Goal: Use online tool/utility: Utilize a website feature to perform a specific function

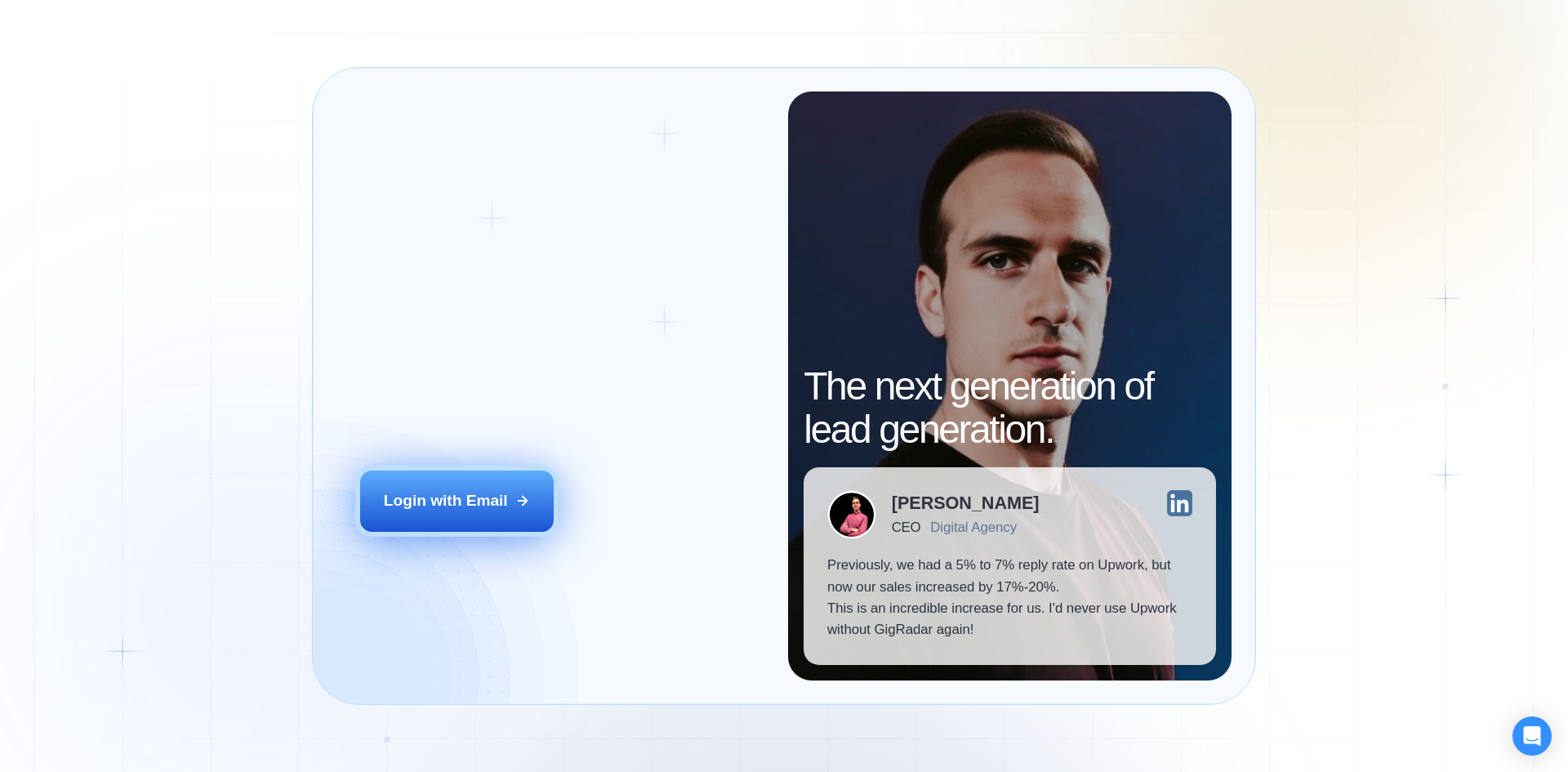
click at [455, 499] on div "Login with Email" at bounding box center [445, 501] width 124 height 21
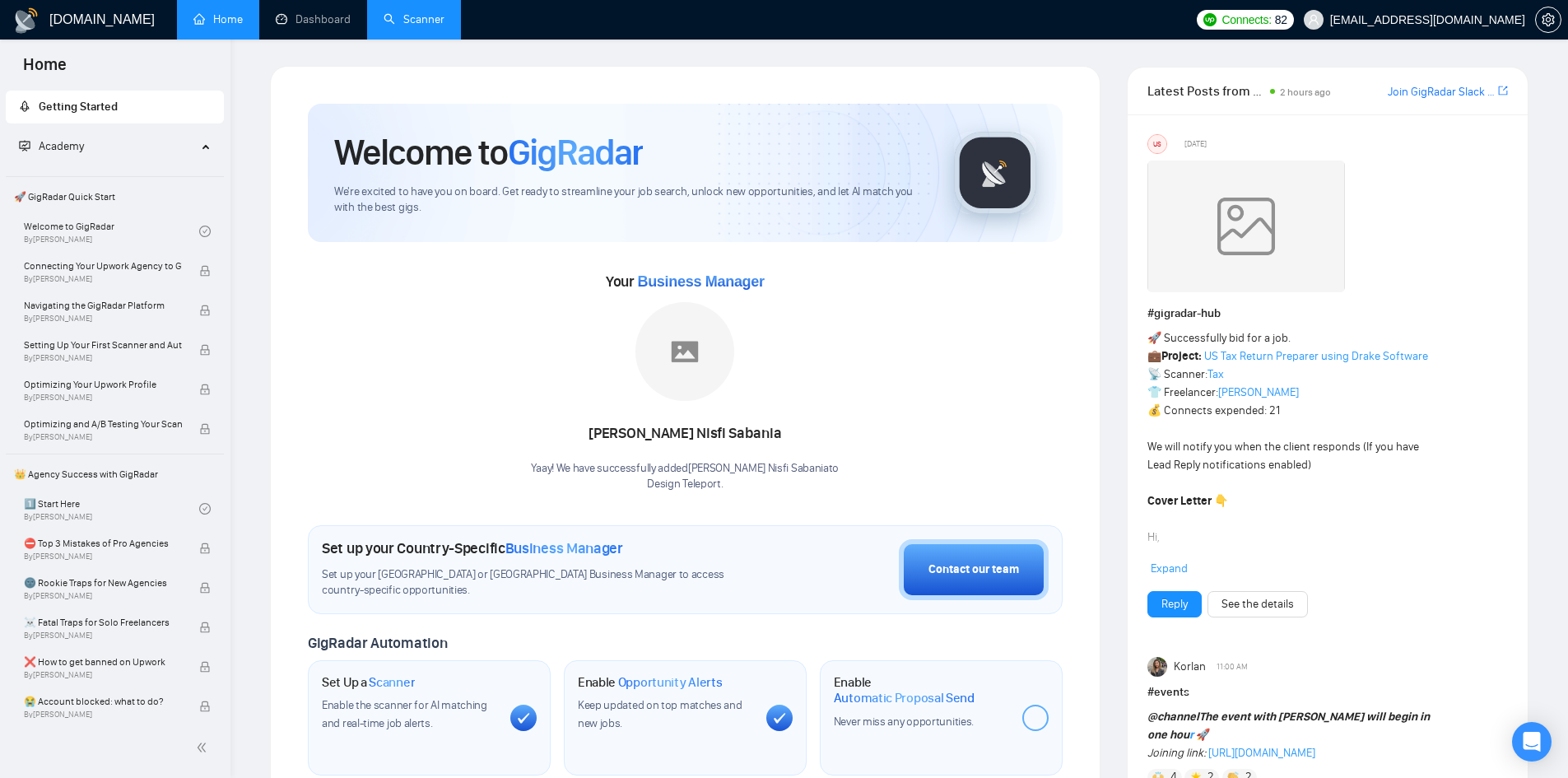
click at [416, 16] on link "Scanner" at bounding box center [414, 18] width 61 height 14
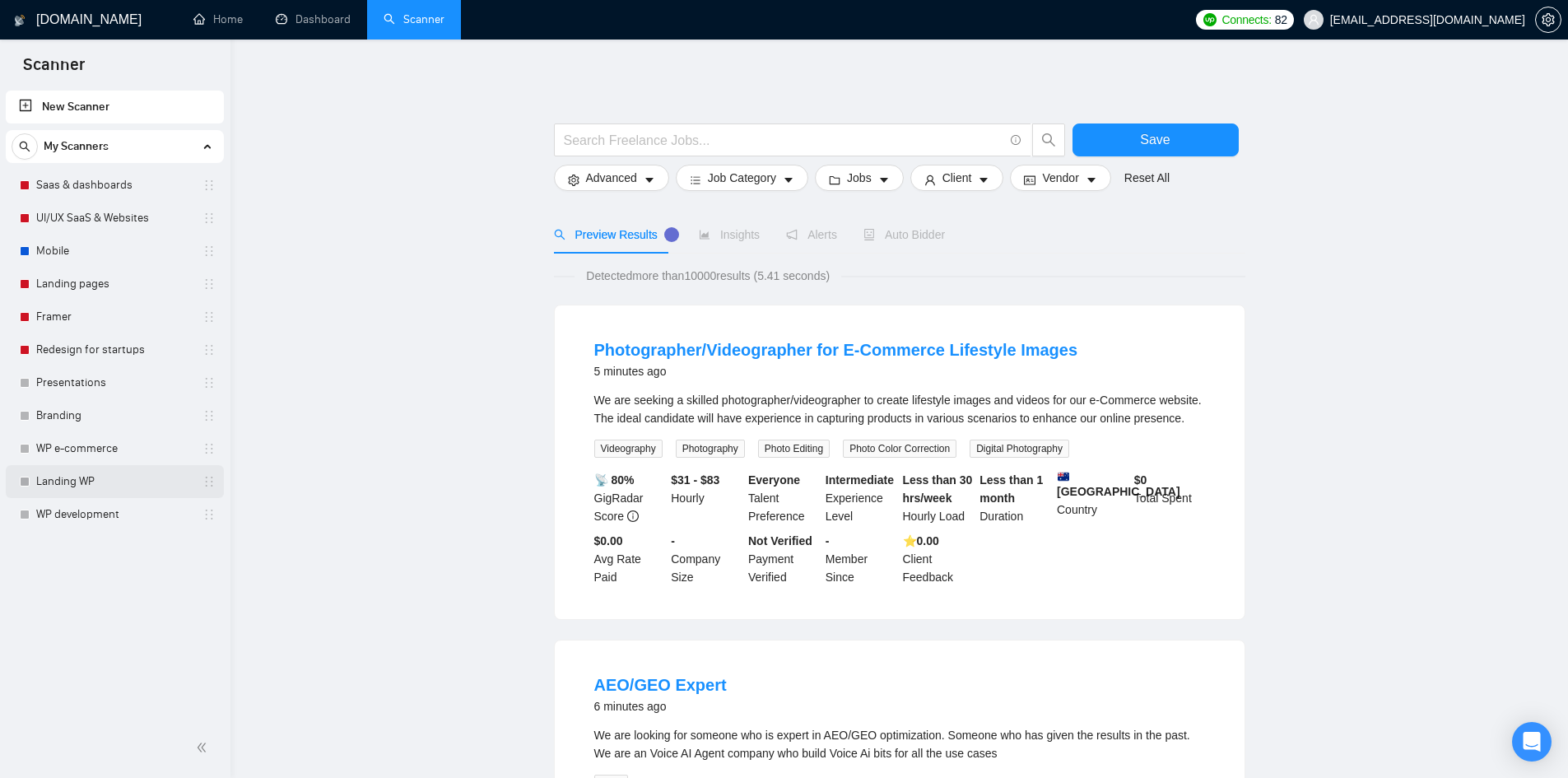
click at [80, 482] on link "Landing WP" at bounding box center [114, 481] width 156 height 33
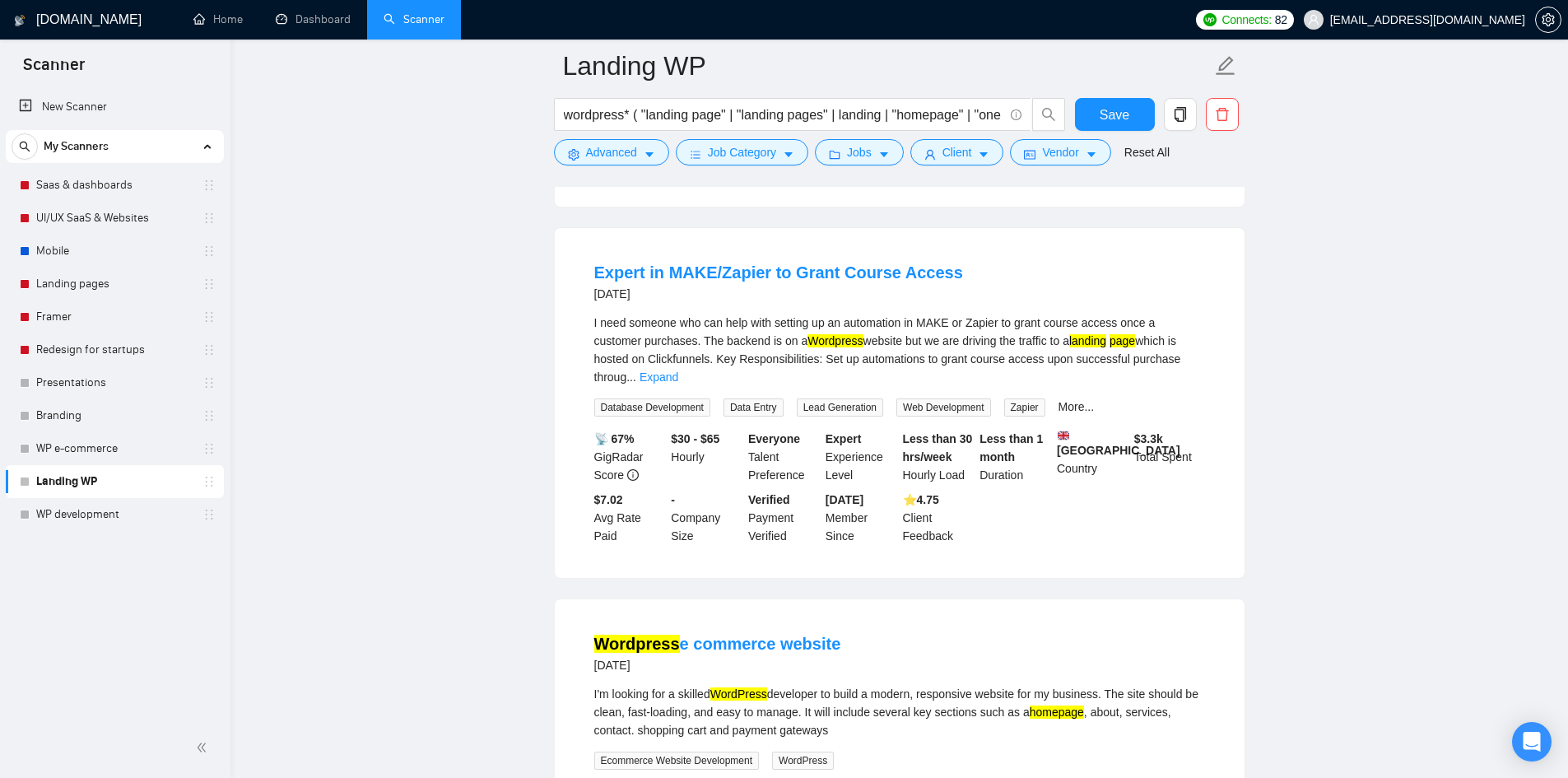
scroll to position [2470, 0]
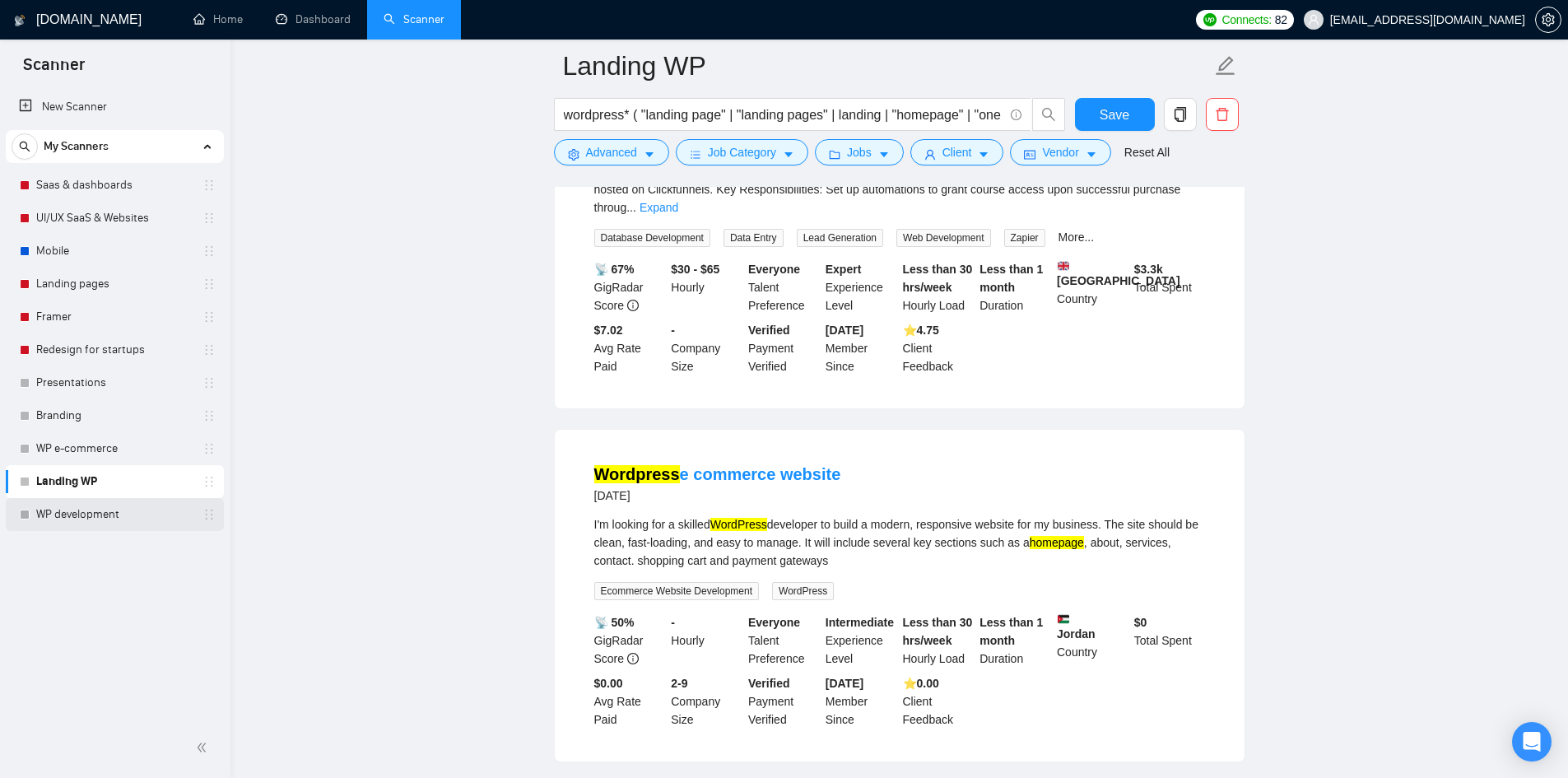
click at [90, 518] on link "WP development" at bounding box center [114, 515] width 156 height 33
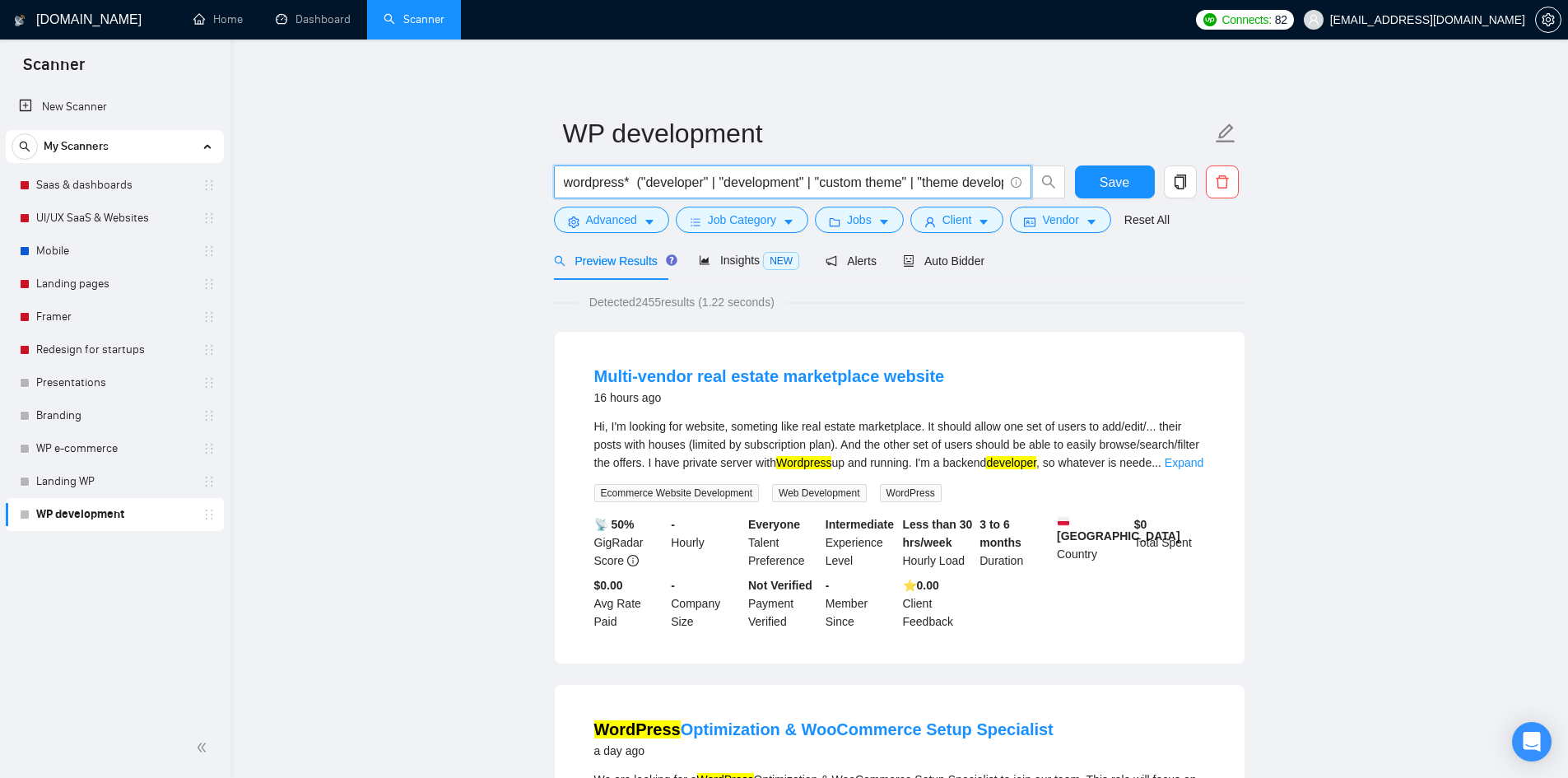
click at [944, 188] on input "wordpress* ("developer" | "development" | "custom theme" | "theme development" …" at bounding box center [784, 182] width 440 height 20
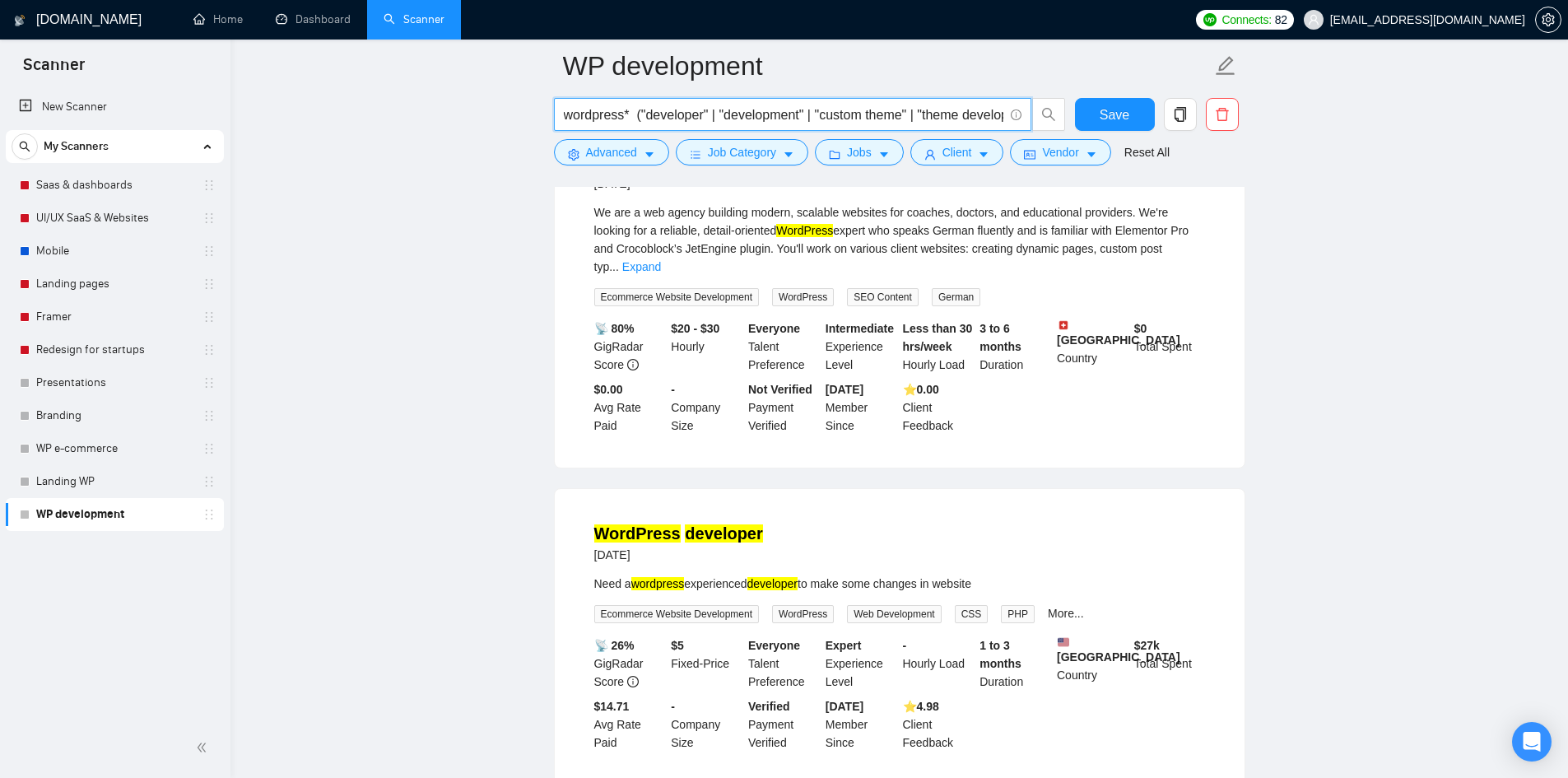
scroll to position [2059, 0]
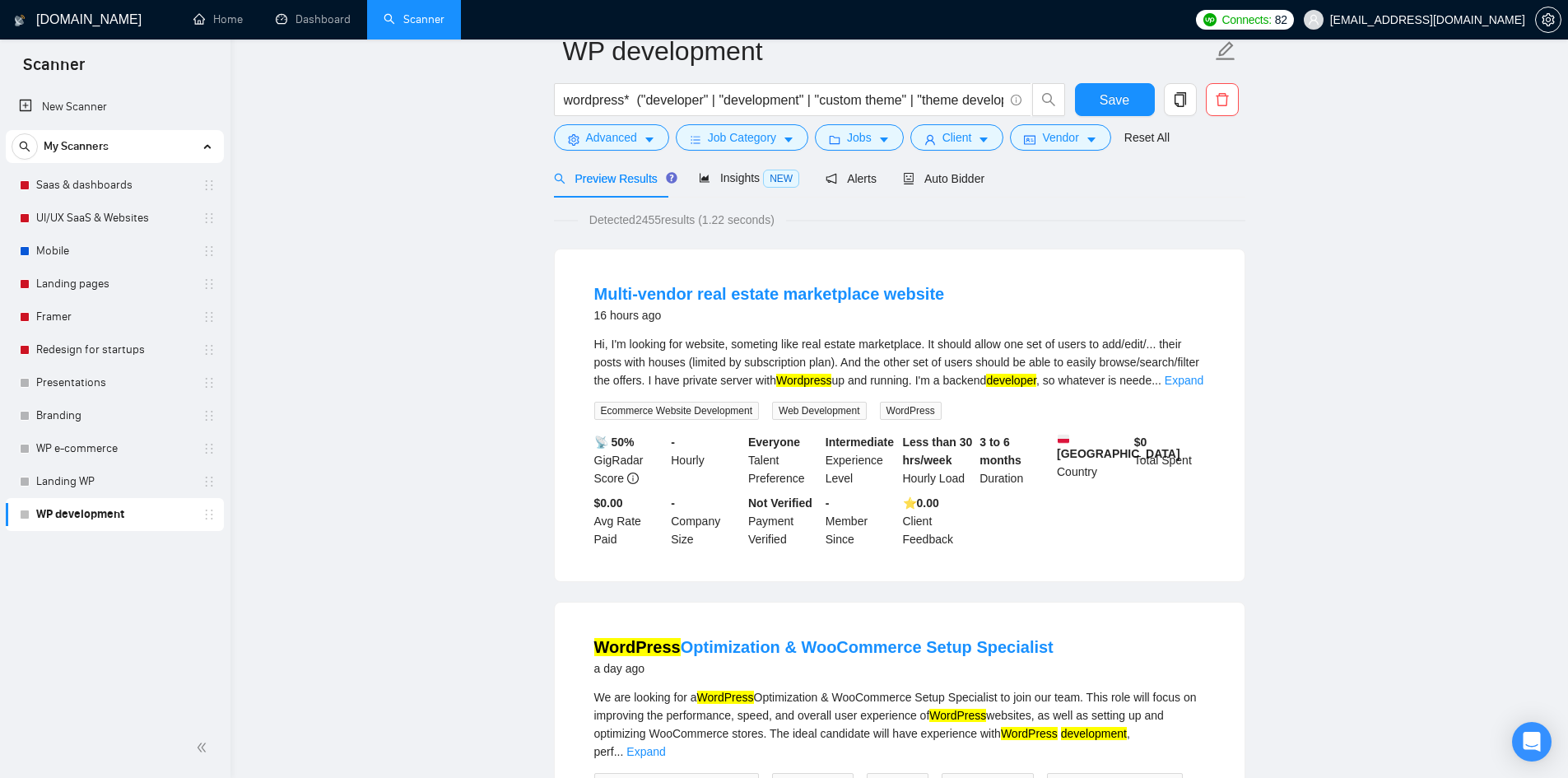
scroll to position [0, 0]
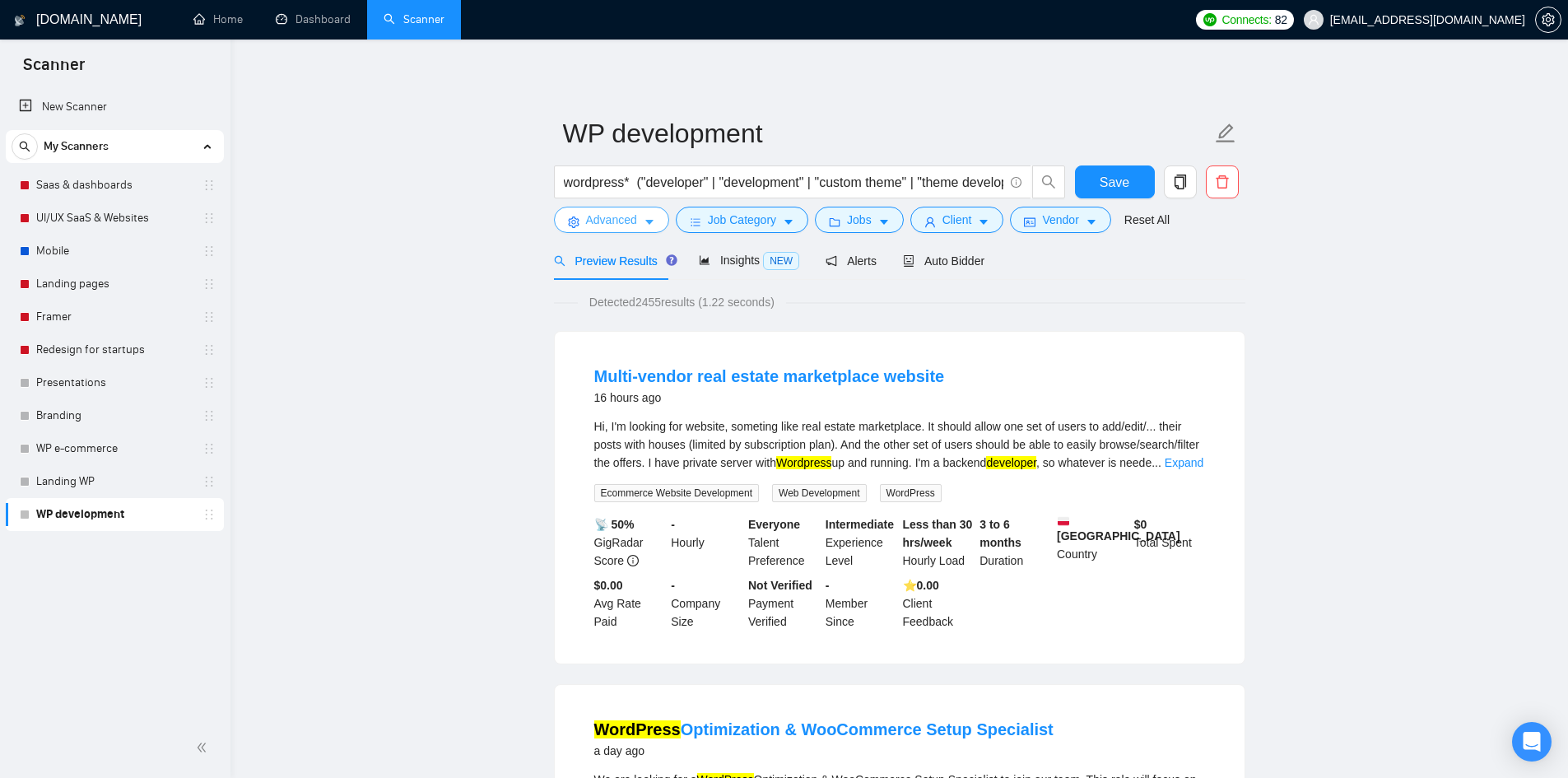
click at [607, 223] on span "Advanced" at bounding box center [611, 220] width 51 height 18
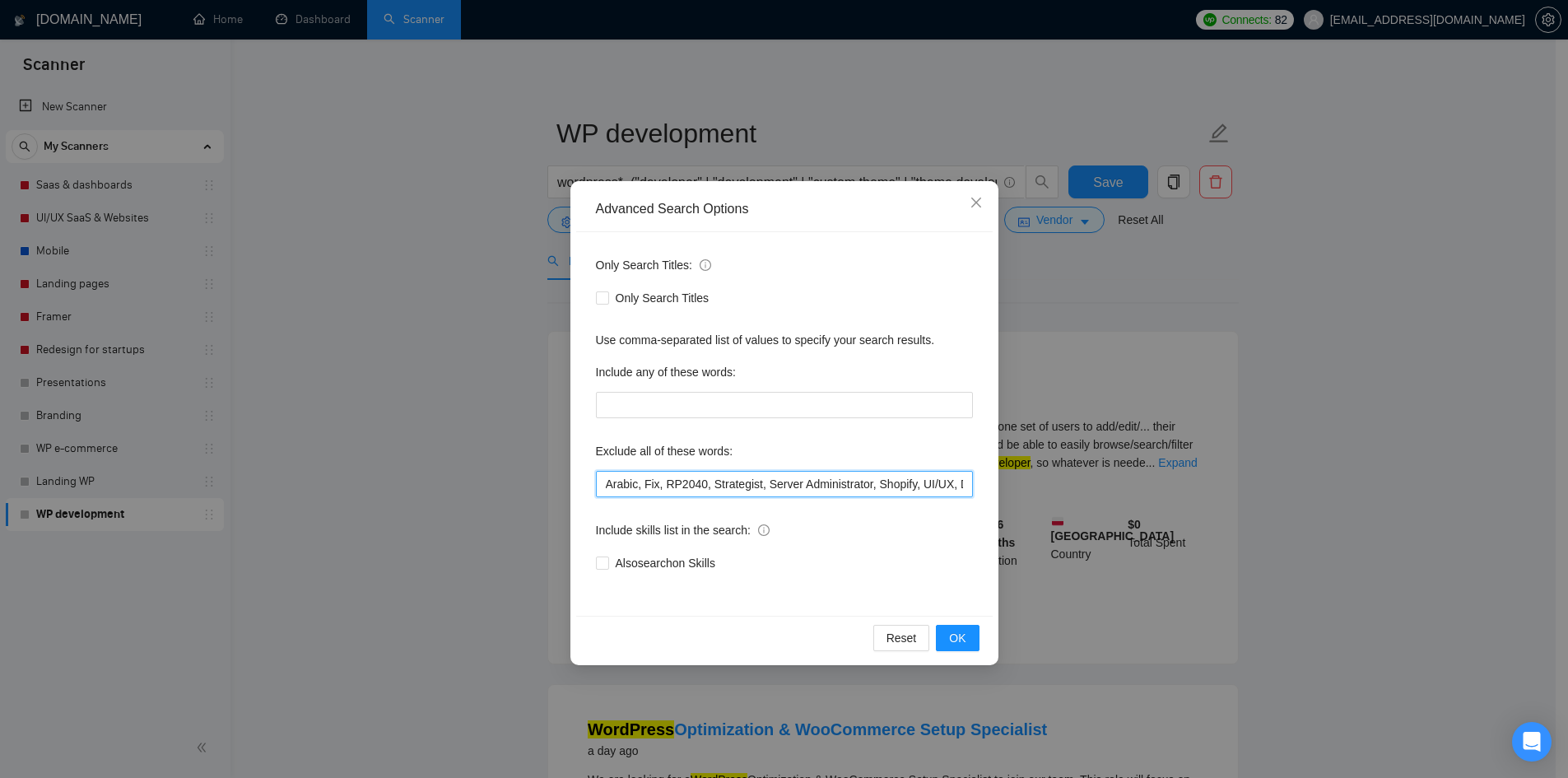
click at [718, 486] on input "Arabic, Fix, RP2040, Strategist, Server Administrator, Shopify, UI/UX, Design, …" at bounding box center [784, 484] width 377 height 27
click at [769, 486] on input "Arabic, Fix, RP2040, Strategist, Server Administrator, Shopify, UI/UX, Design, …" at bounding box center [784, 484] width 377 height 27
drag, startPoint x: 783, startPoint y: 482, endPoint x: 966, endPoint y: 483, distance: 183.0
click at [966, 483] on input "Arabic, Fix, RP2040, Strategist, Server Administrator, Shopify, UI/UX, Design, …" at bounding box center [784, 484] width 377 height 27
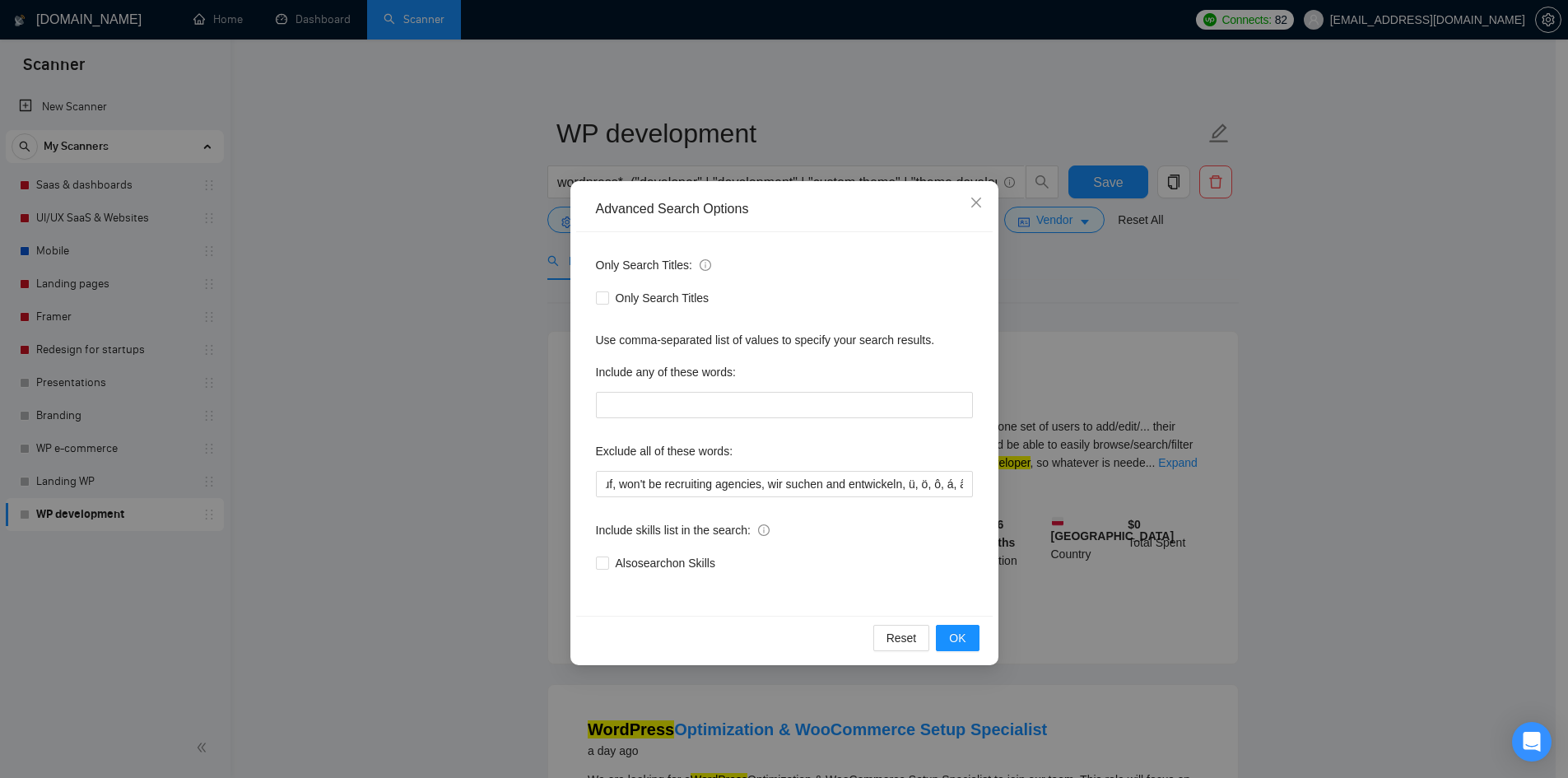
click at [1086, 289] on div "Advanced Search Options Only Search Titles: Only Search Titles Use comma-separa…" at bounding box center [784, 389] width 1568 height 778
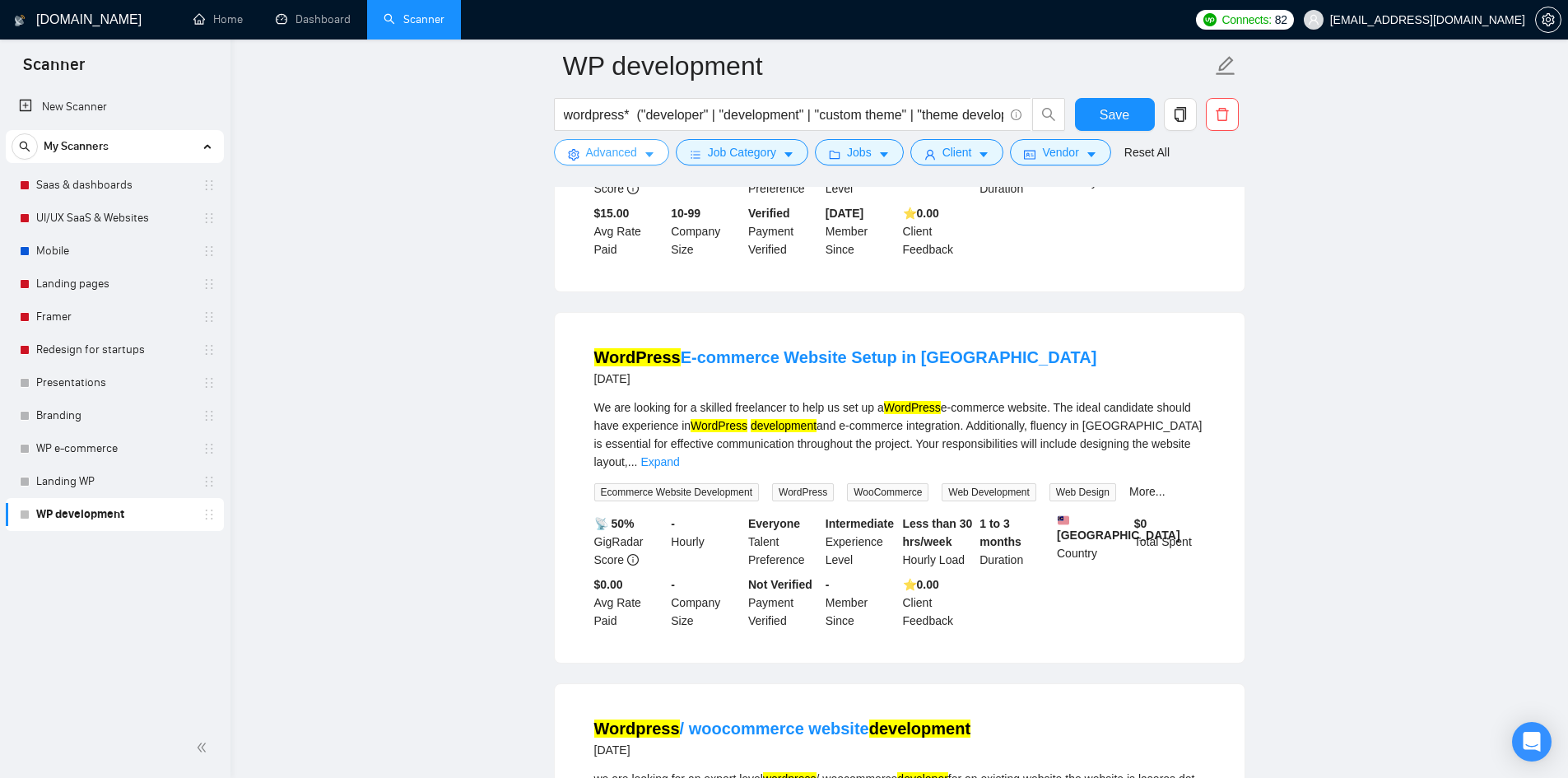
scroll to position [823, 0]
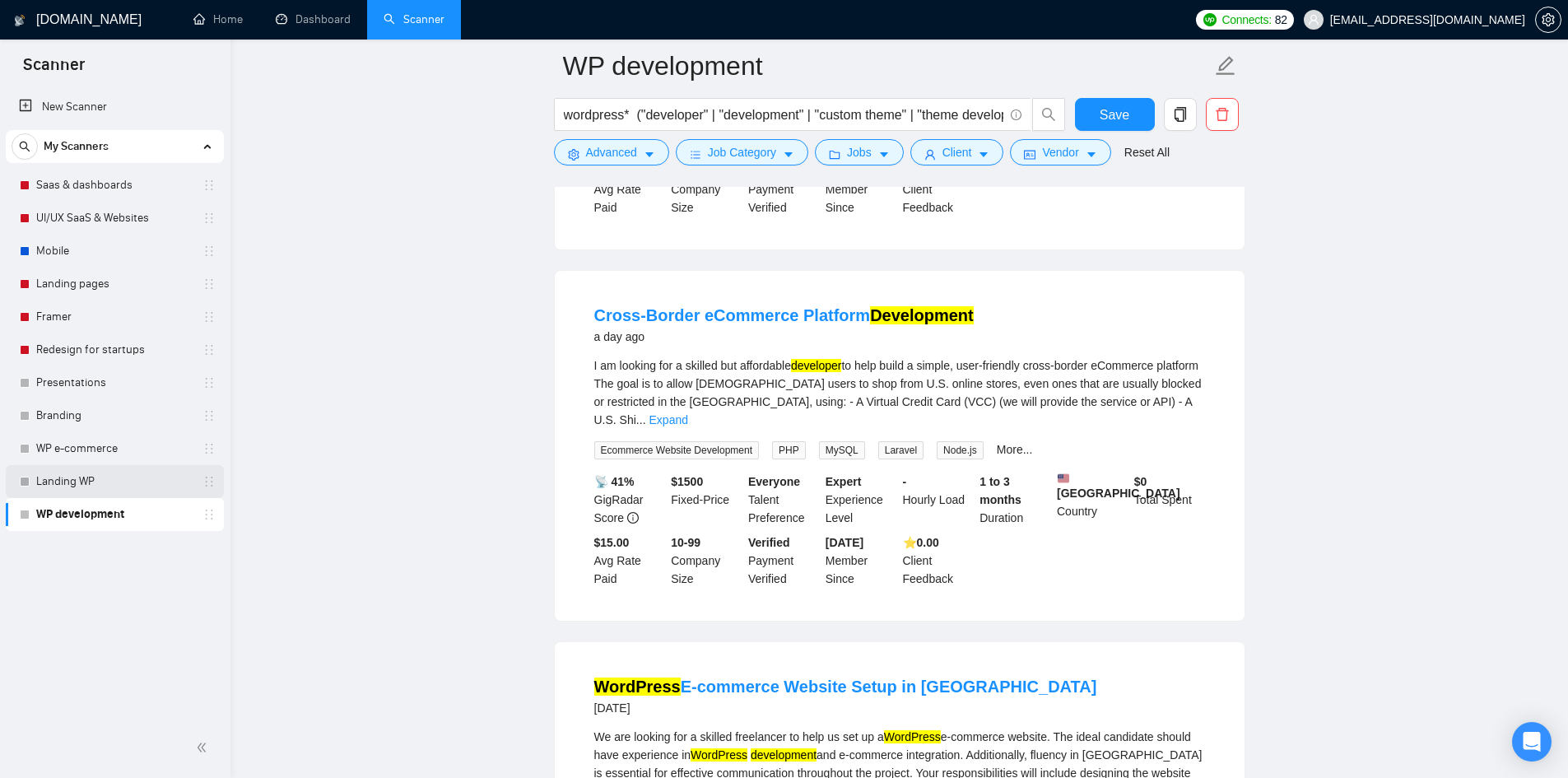
click at [79, 480] on link "Landing WP" at bounding box center [114, 481] width 156 height 33
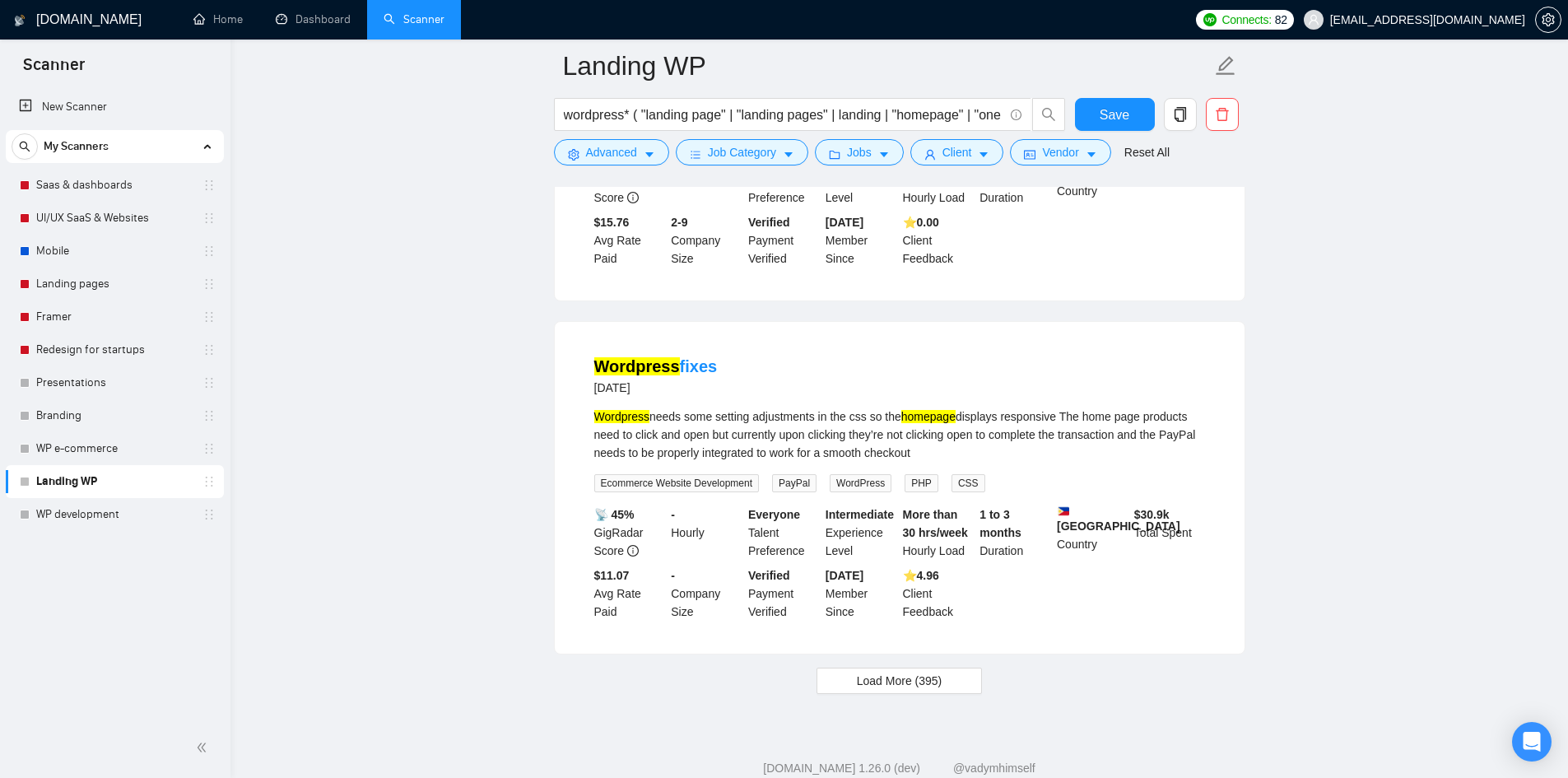
scroll to position [3322, 0]
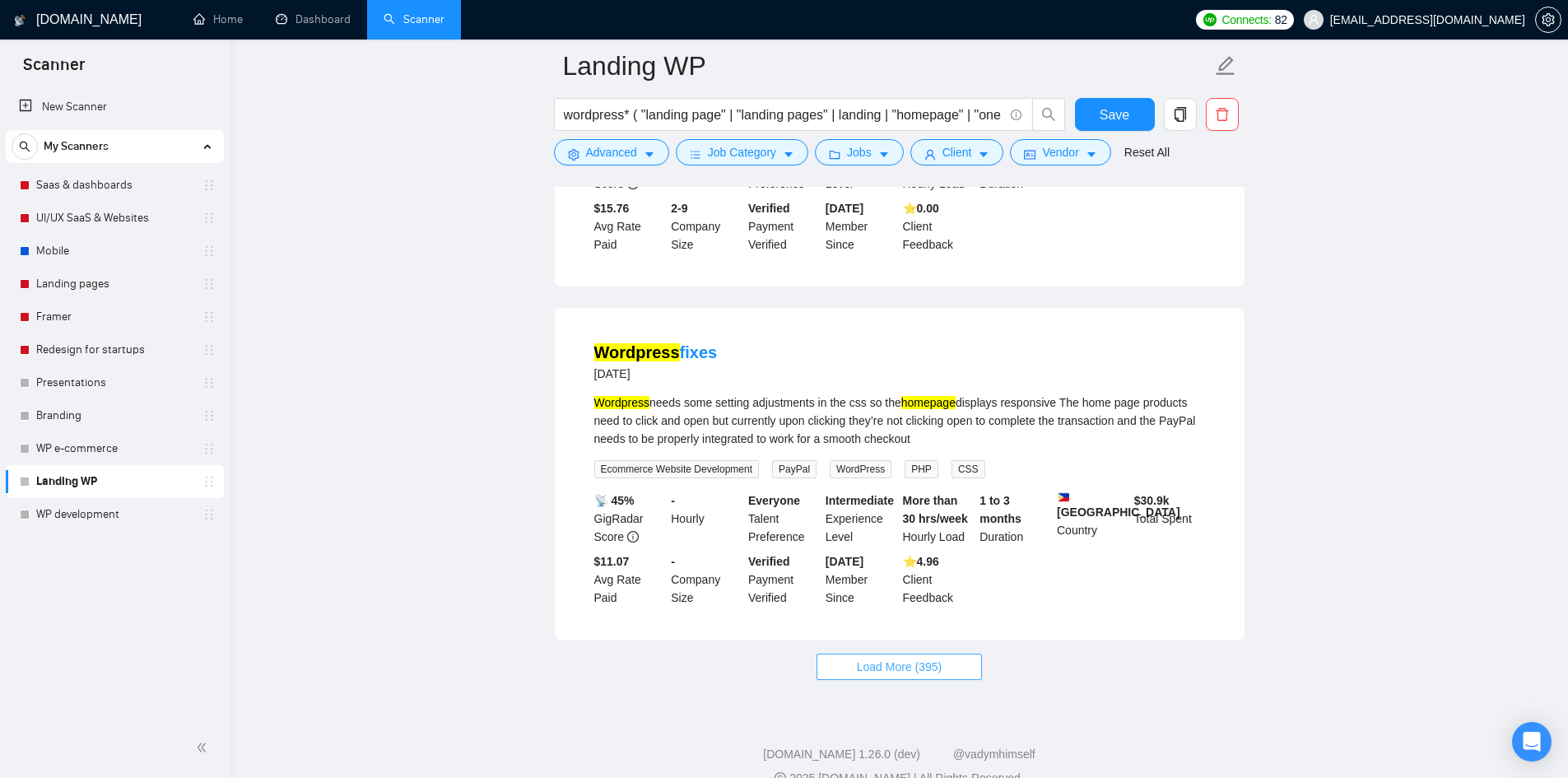
click at [886, 658] on span "Load More (395)" at bounding box center [900, 667] width 86 height 18
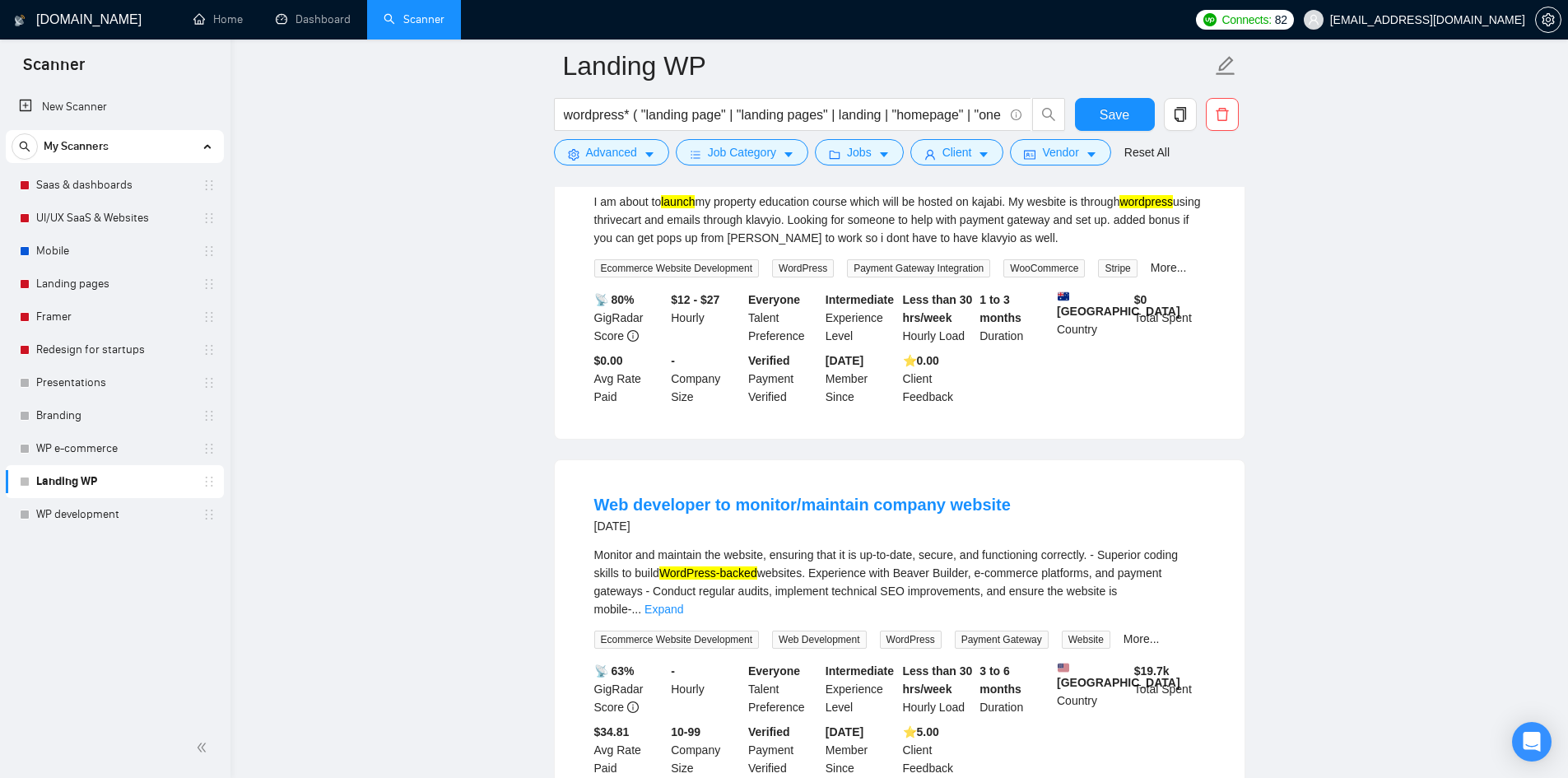
scroll to position [4638, 0]
